Goal: Task Accomplishment & Management: Manage account settings

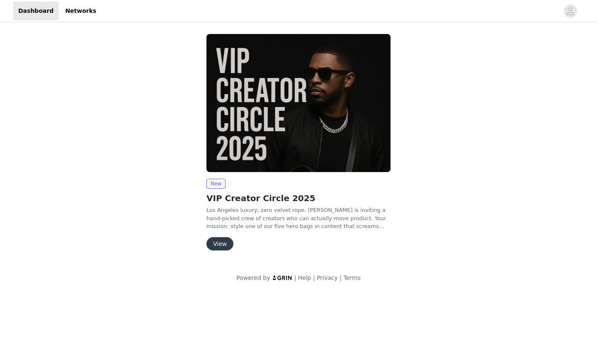
click at [216, 240] on button "View" at bounding box center [219, 243] width 27 height 13
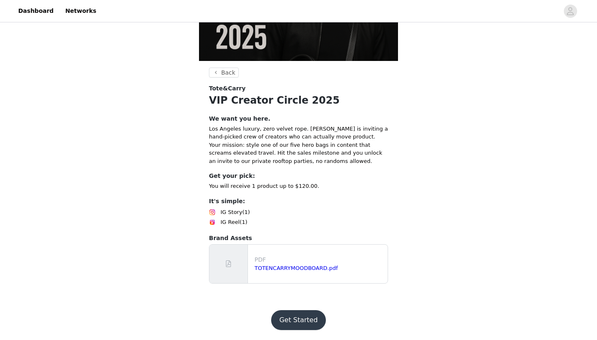
scroll to position [161, 0]
click at [282, 267] on link "TOTENCARRYMOODBOARD.pdf" at bounding box center [296, 268] width 83 height 6
click at [78, 10] on link "Networks" at bounding box center [80, 11] width 41 height 19
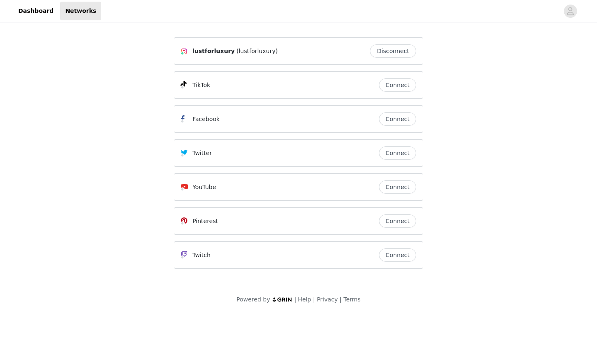
click at [401, 52] on button "Disconnect" at bounding box center [393, 50] width 46 height 13
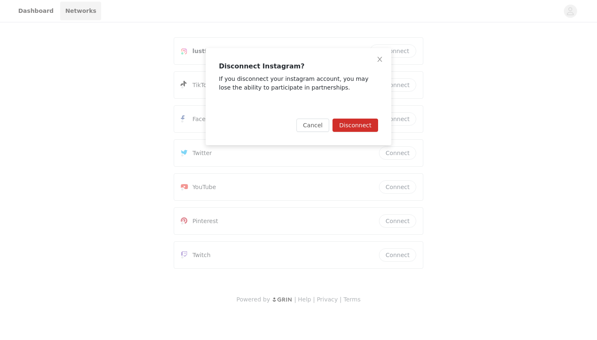
click at [357, 124] on button "Disconnect" at bounding box center [356, 125] width 46 height 13
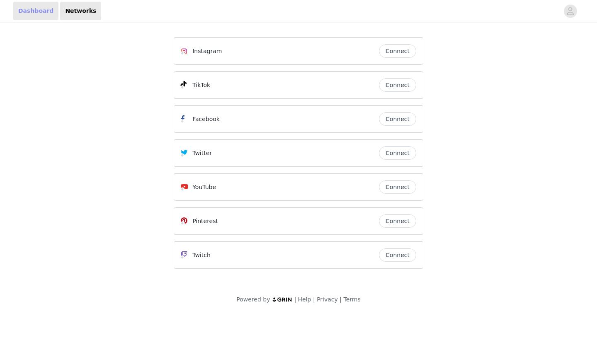
click at [36, 13] on link "Dashboard" at bounding box center [35, 11] width 45 height 19
